Goal: Transaction & Acquisition: Obtain resource

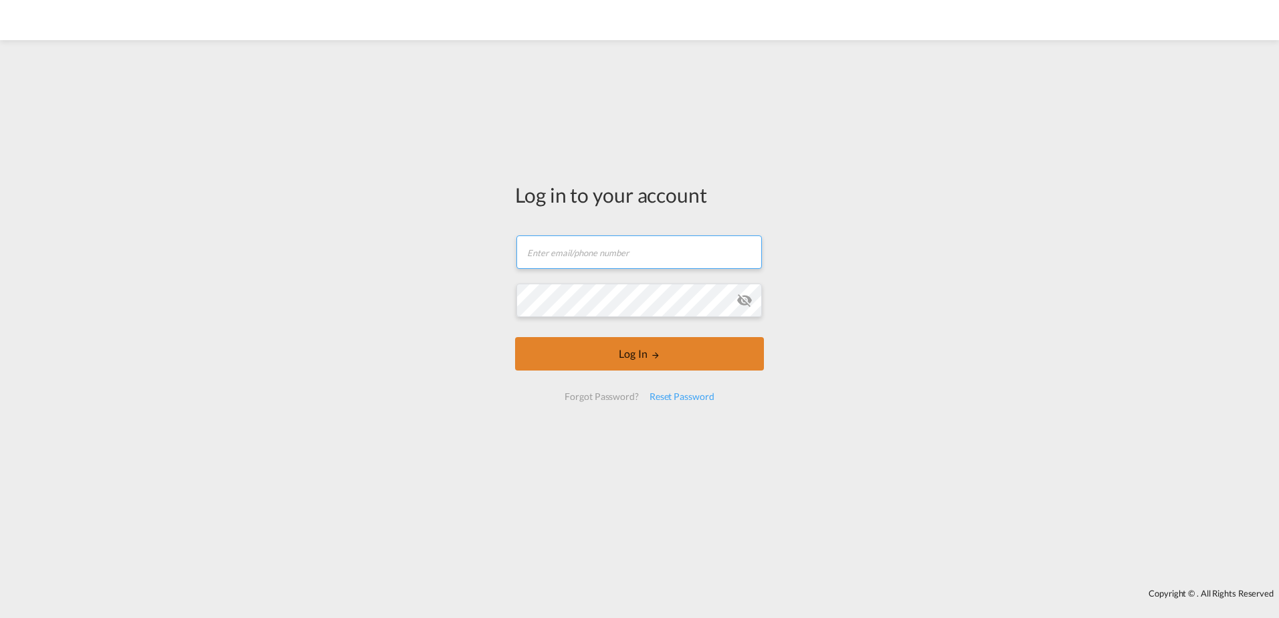
type input "[EMAIL_ADDRESS][PERSON_NAME][DOMAIN_NAME]"
click at [627, 347] on button "Log In" at bounding box center [639, 353] width 249 height 33
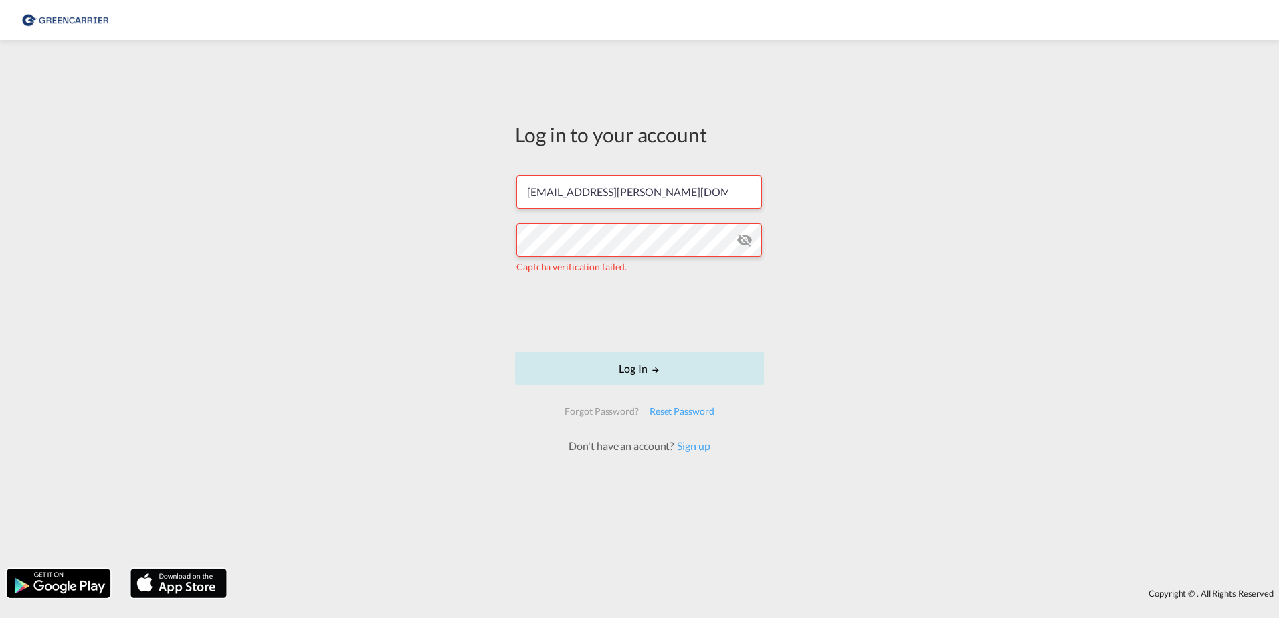
click at [660, 371] on md-icon "LOGIN" at bounding box center [655, 369] width 9 height 9
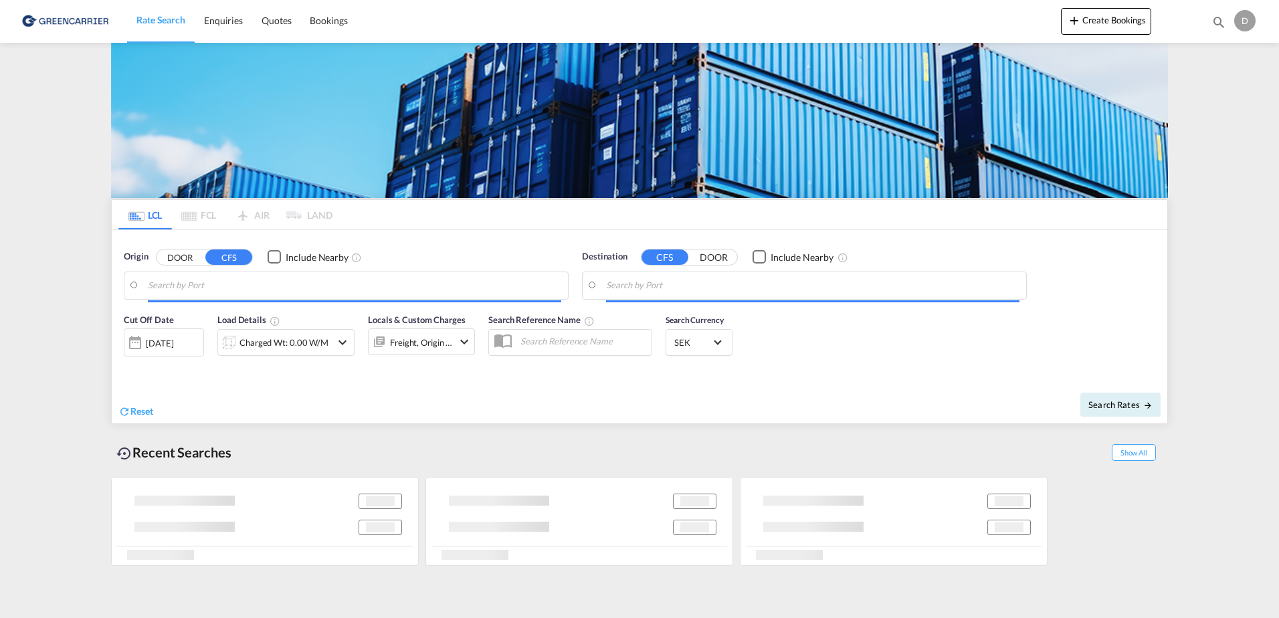
type input "SE-37433, [GEOGRAPHIC_DATA], [GEOGRAPHIC_DATA]"
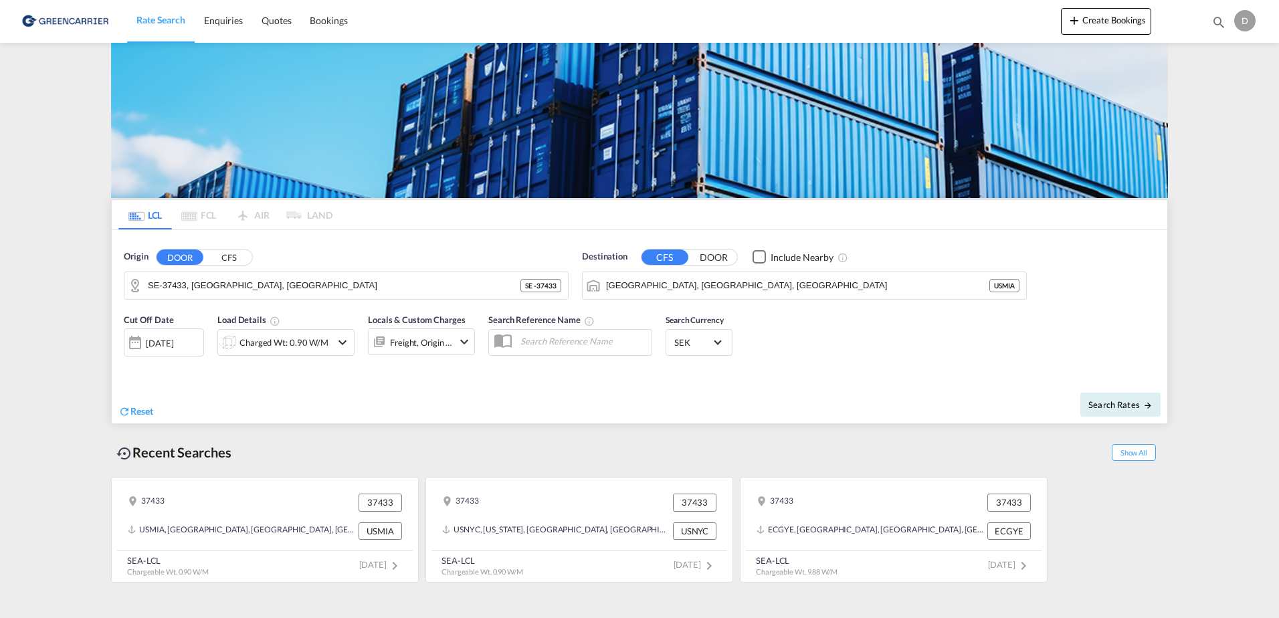
click at [676, 288] on input "[GEOGRAPHIC_DATA], [GEOGRAPHIC_DATA], [GEOGRAPHIC_DATA]" at bounding box center [797, 286] width 383 height 20
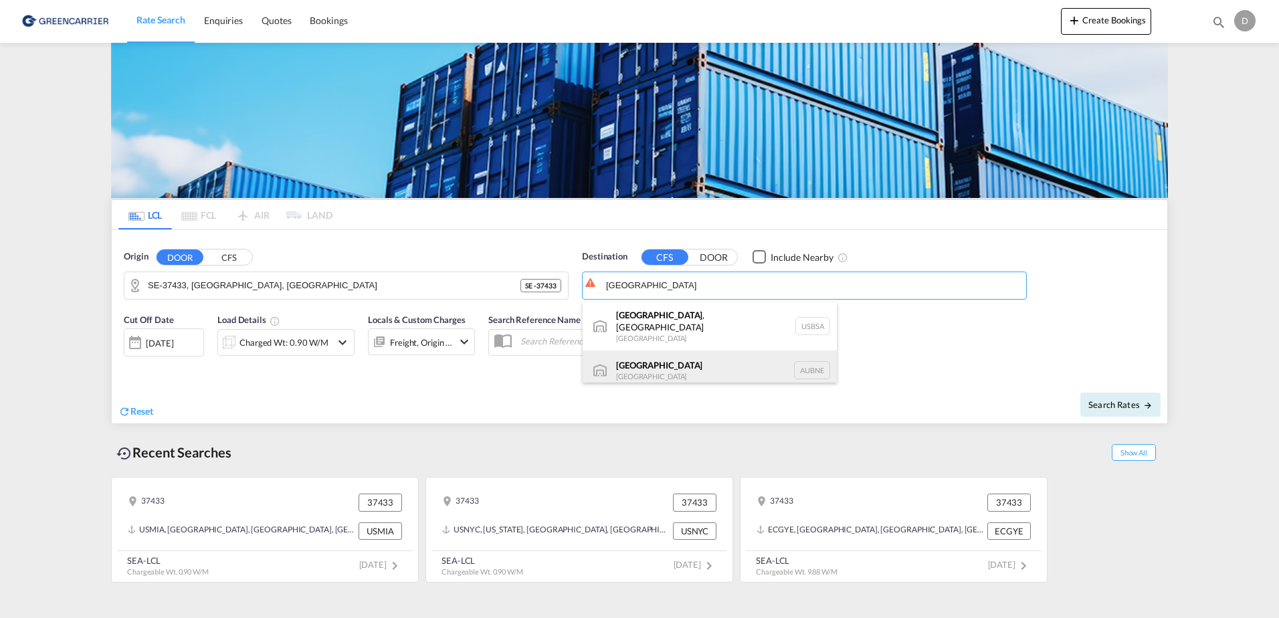
click at [692, 361] on div "[GEOGRAPHIC_DATA] [GEOGRAPHIC_DATA] AUBNE" at bounding box center [710, 371] width 254 height 40
type input "[GEOGRAPHIC_DATA], AUBNE"
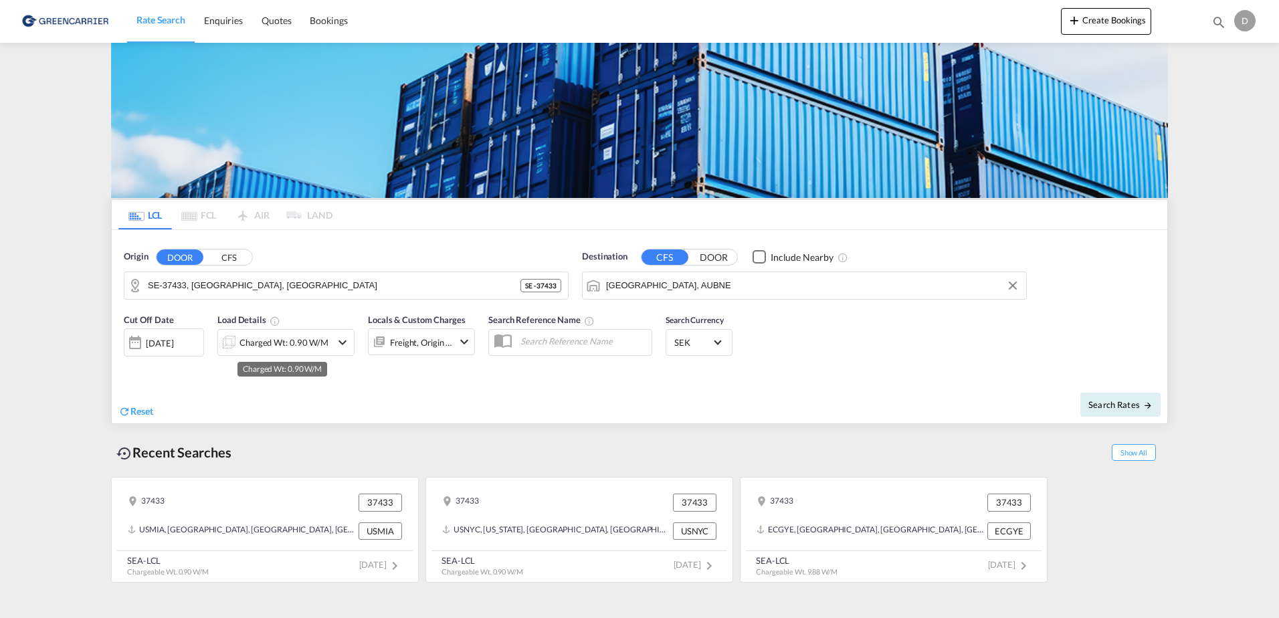
click at [256, 349] on div "Charged Wt: 0.90 W/M" at bounding box center [284, 342] width 89 height 19
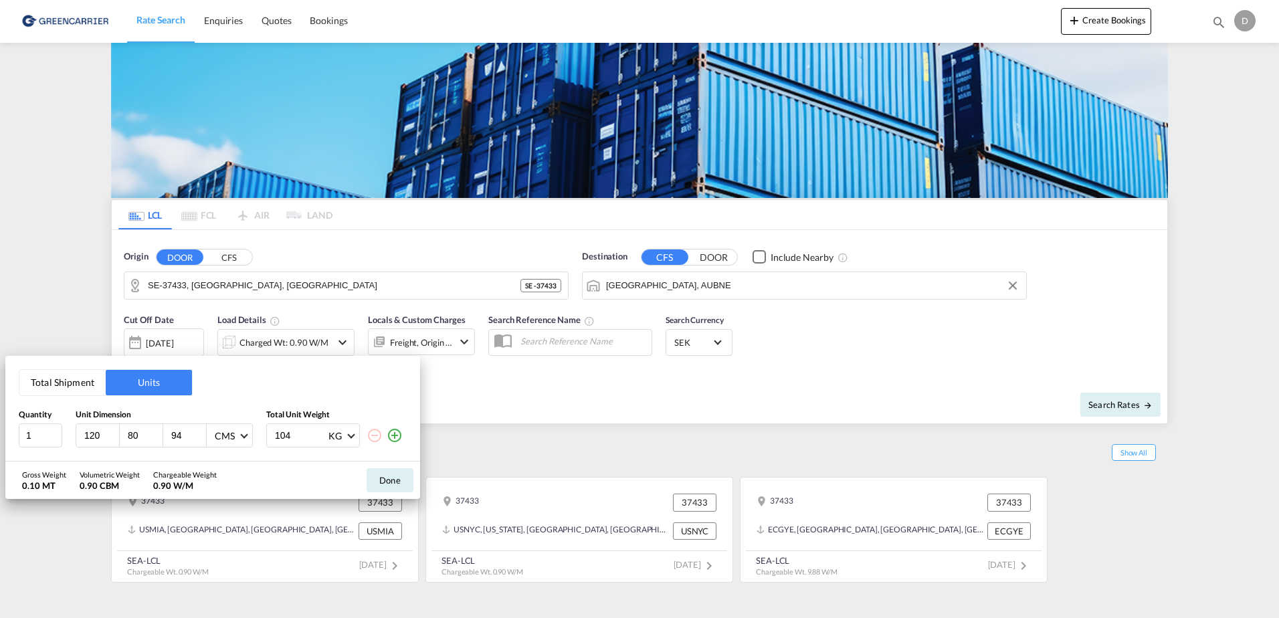
click at [398, 434] on md-icon "icon-plus-circle-outline" at bounding box center [395, 436] width 16 height 16
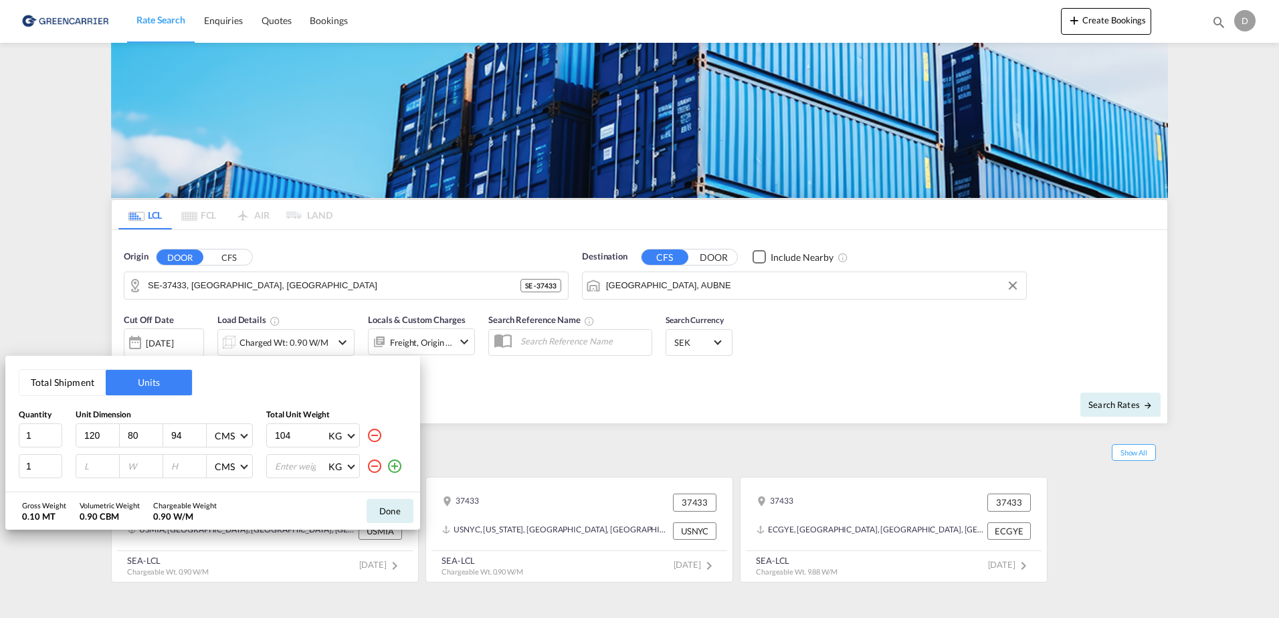
drag, startPoint x: 196, startPoint y: 442, endPoint x: 38, endPoint y: 414, distance: 160.4
click at [49, 415] on div "Quantity Unit Dimension Total Unit Weight 1 120 80 94 CMS CMS Inches 104 KG KG …" at bounding box center [213, 444] width 388 height 70
type input "135"
click at [88, 461] on input "number" at bounding box center [101, 466] width 36 height 12
type input "1"
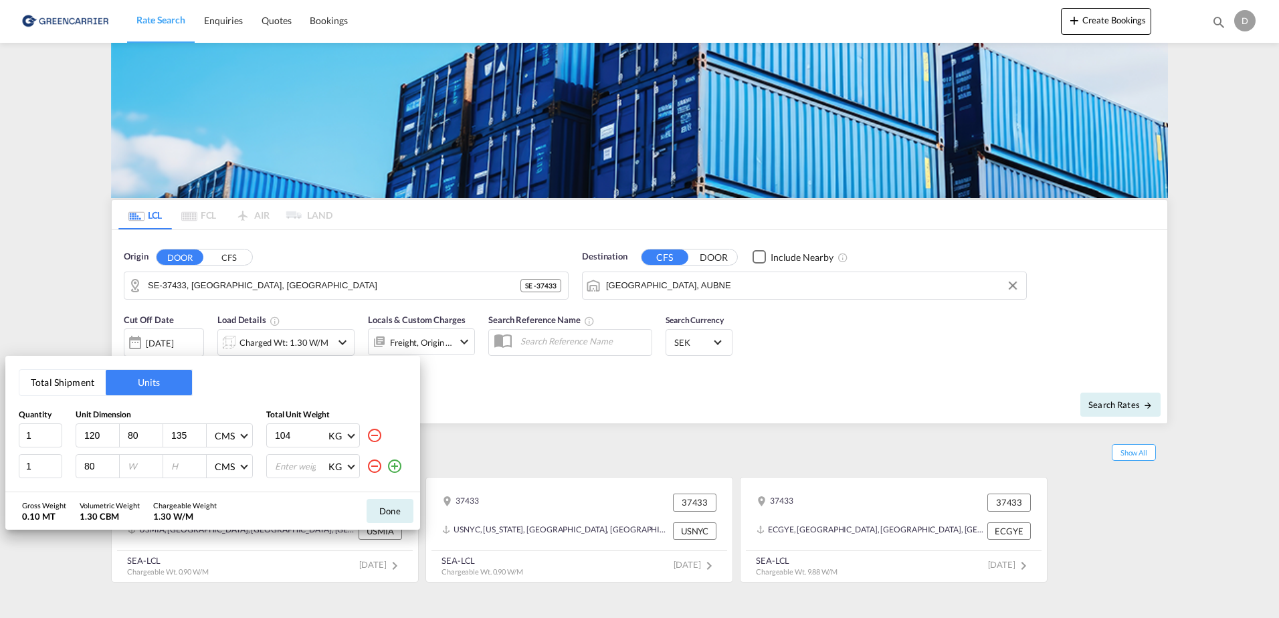
type input "80"
type input "60"
type input "135"
drag, startPoint x: 299, startPoint y: 439, endPoint x: 136, endPoint y: 429, distance: 162.9
click at [167, 429] on div "1 120 80 135 CMS CMS Inches 104 KG KG LB" at bounding box center [213, 436] width 388 height 24
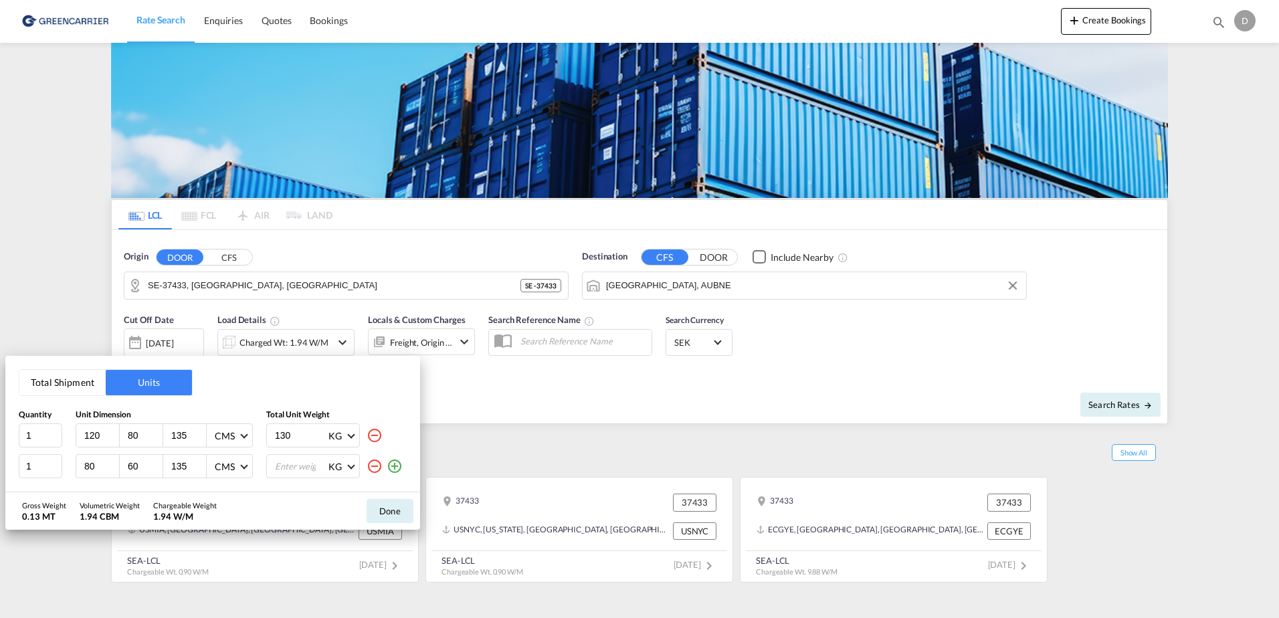
type input "130"
click at [300, 475] on input "number" at bounding box center [301, 466] width 54 height 23
type input "65"
click at [398, 515] on button "Done" at bounding box center [390, 511] width 47 height 24
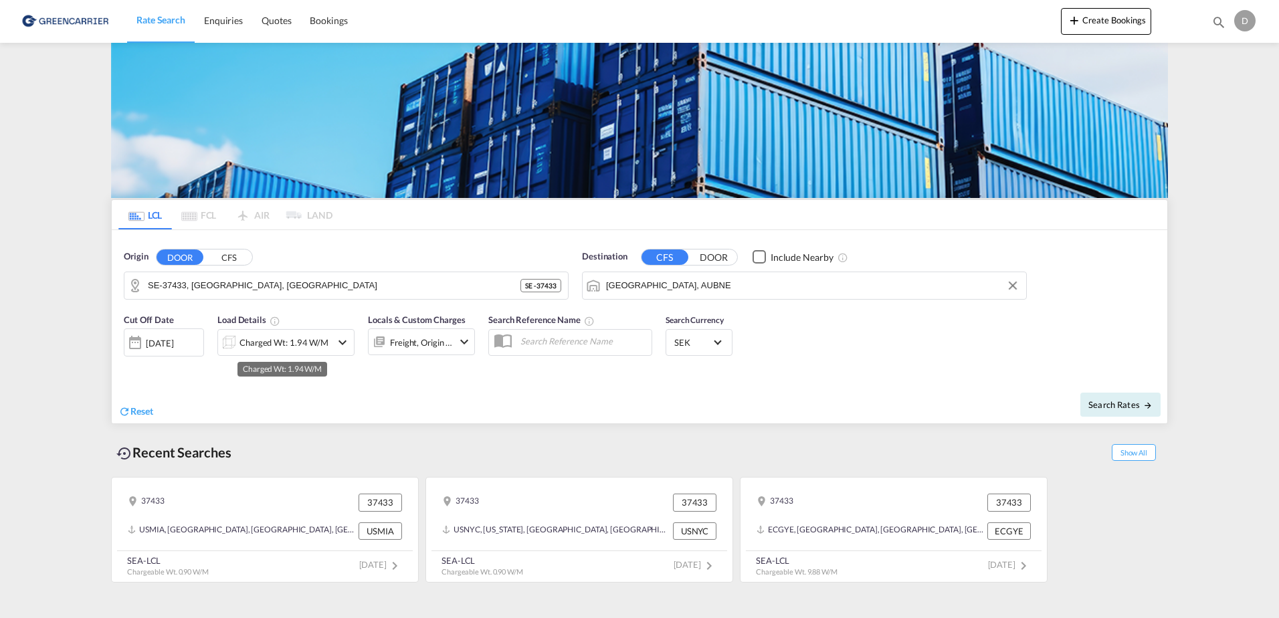
click at [313, 345] on div "Charged Wt: 1.94 W/M" at bounding box center [284, 342] width 89 height 19
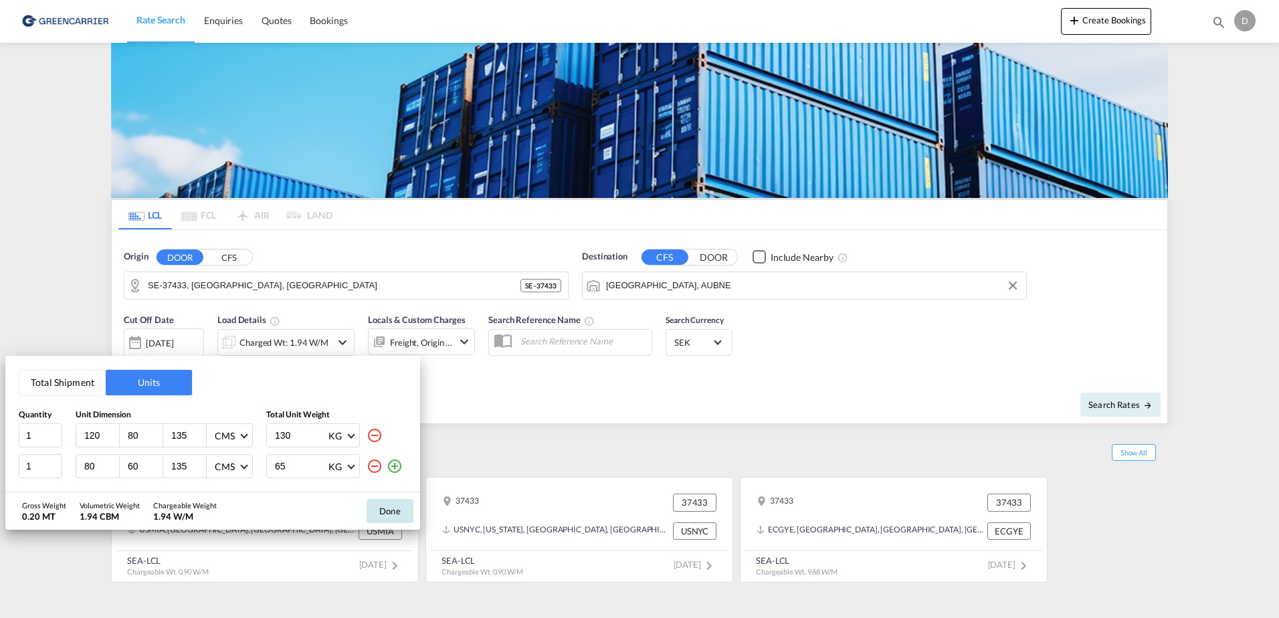
click at [385, 512] on button "Done" at bounding box center [390, 511] width 47 height 24
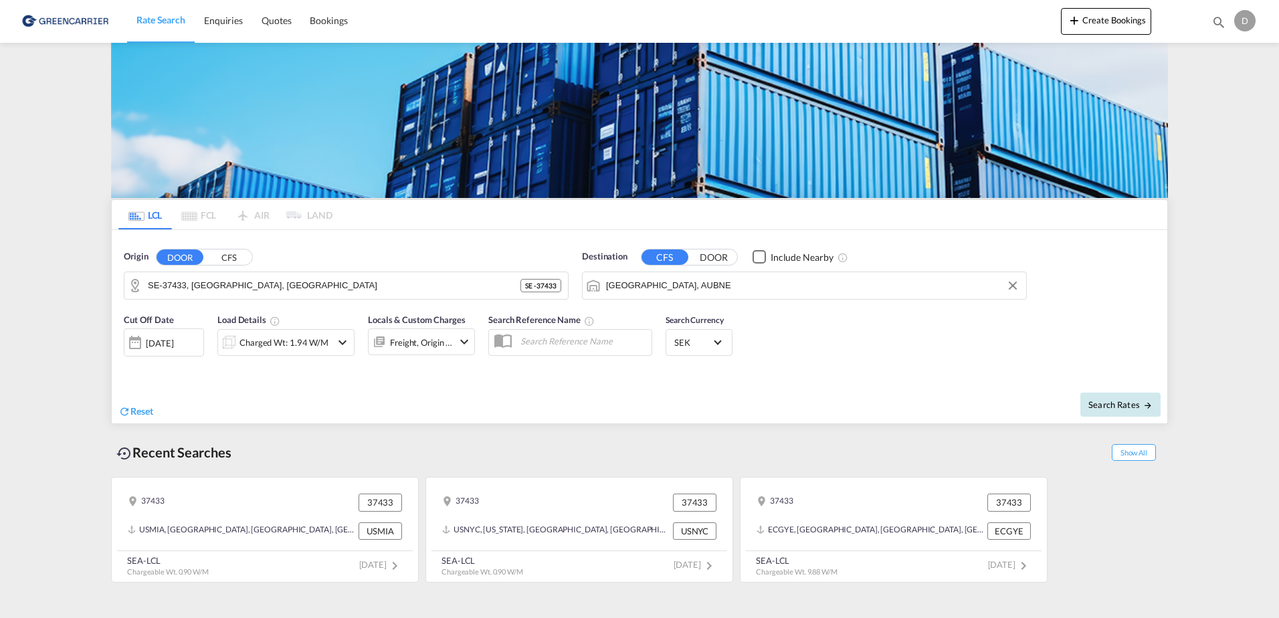
click at [1113, 412] on button "Search Rates" at bounding box center [1121, 405] width 80 height 24
type input "37433 to AUBNE / [DATE]"
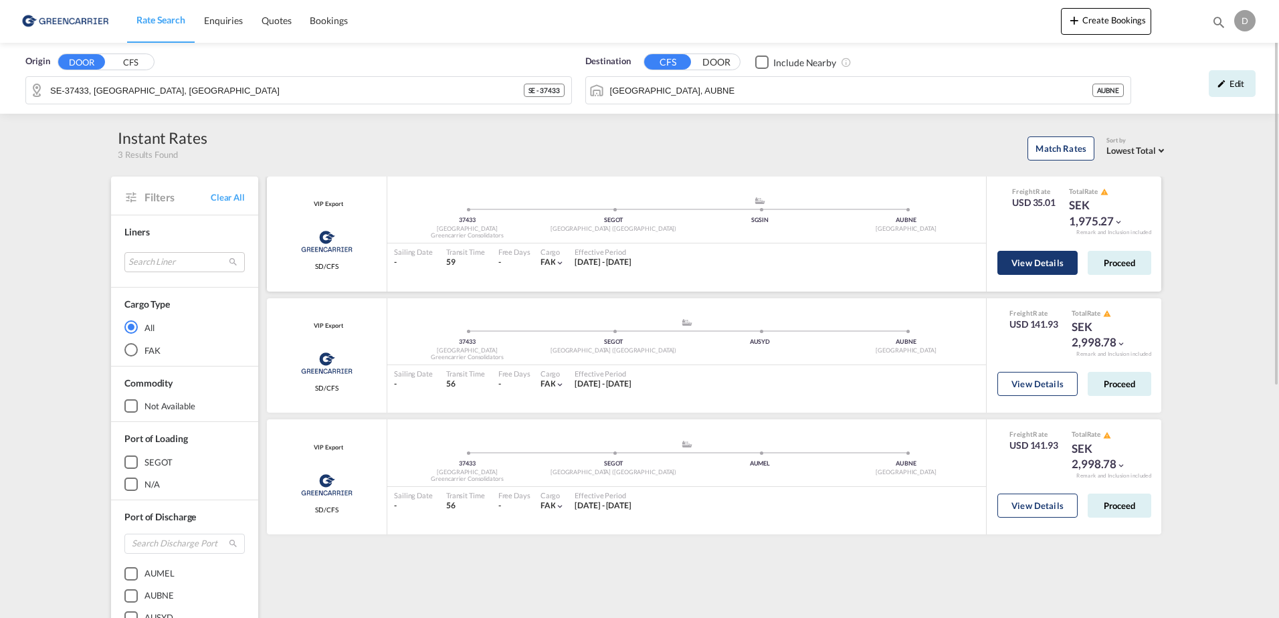
click at [1069, 269] on button "View Details" at bounding box center [1038, 263] width 80 height 24
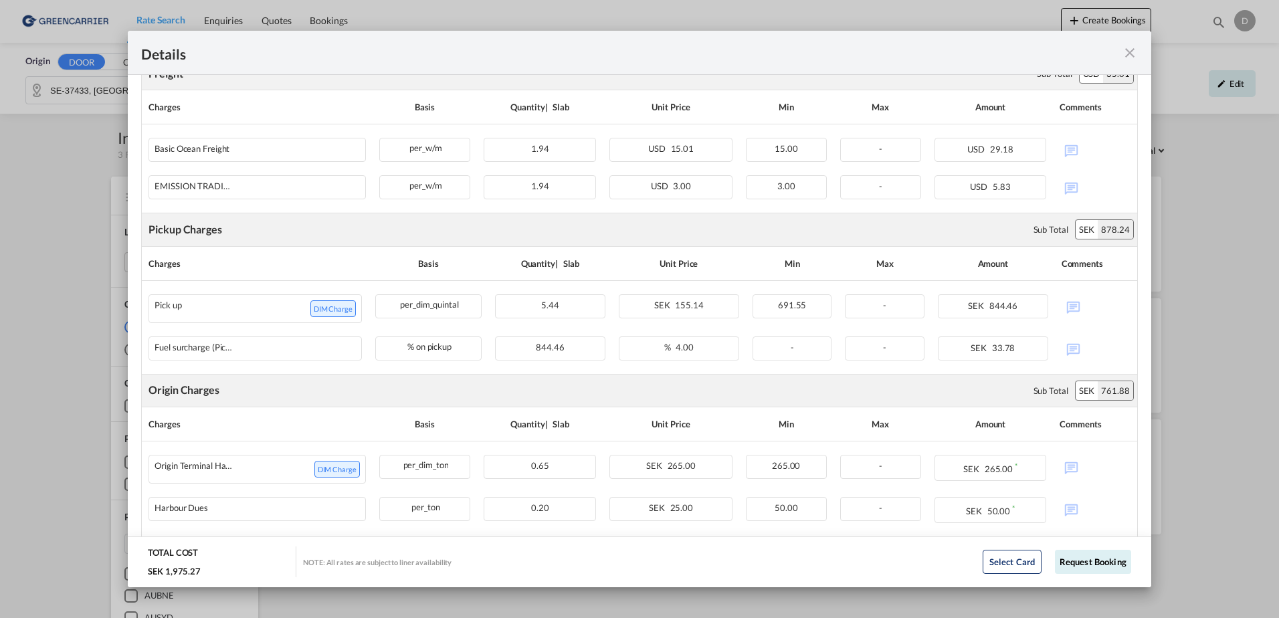
scroll to position [67, 0]
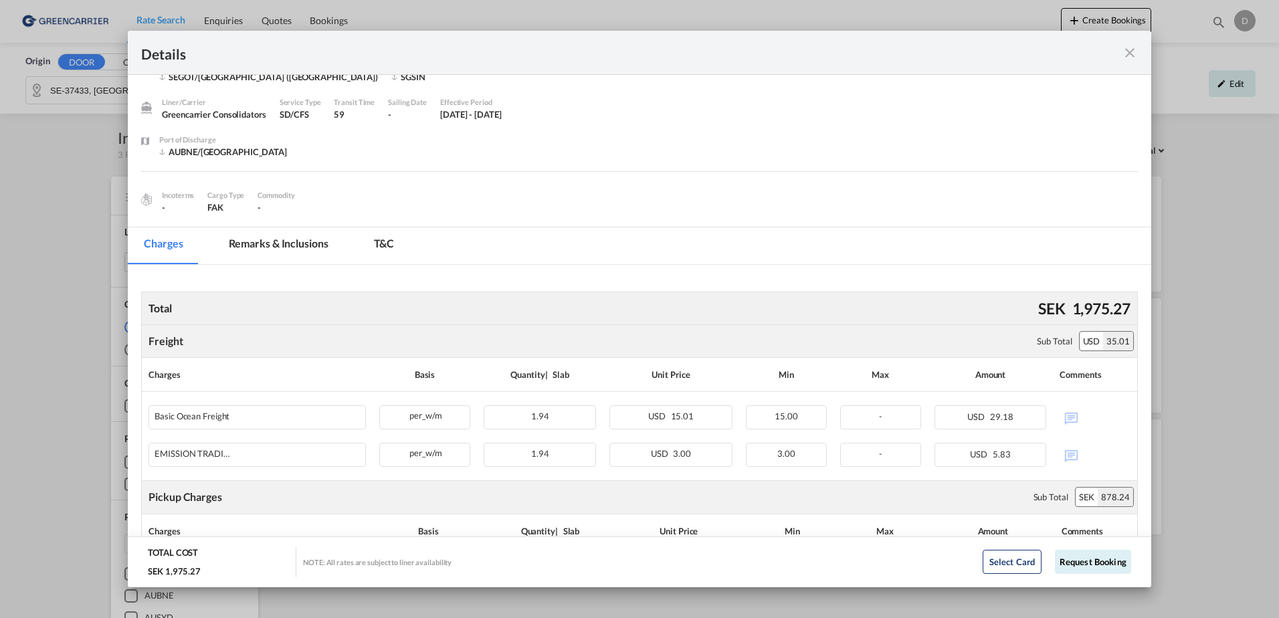
click at [1131, 60] on md-icon "icon-close fg-AAA8AD m-0 cursor" at bounding box center [1130, 53] width 16 height 16
